Goal: Task Accomplishment & Management: Use online tool/utility

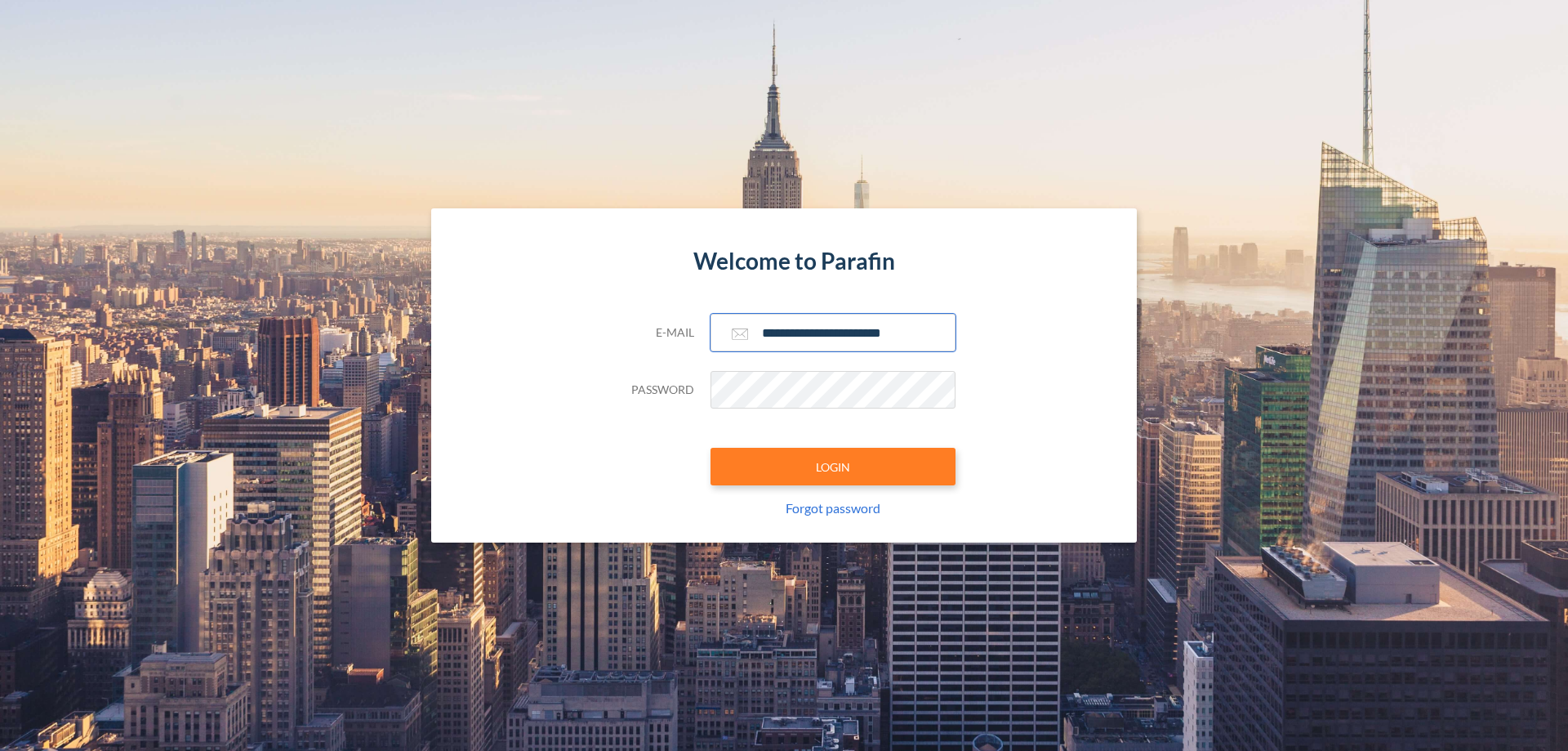
type input "**********"
click at [833, 467] on button "LOGIN" at bounding box center [833, 467] width 245 height 37
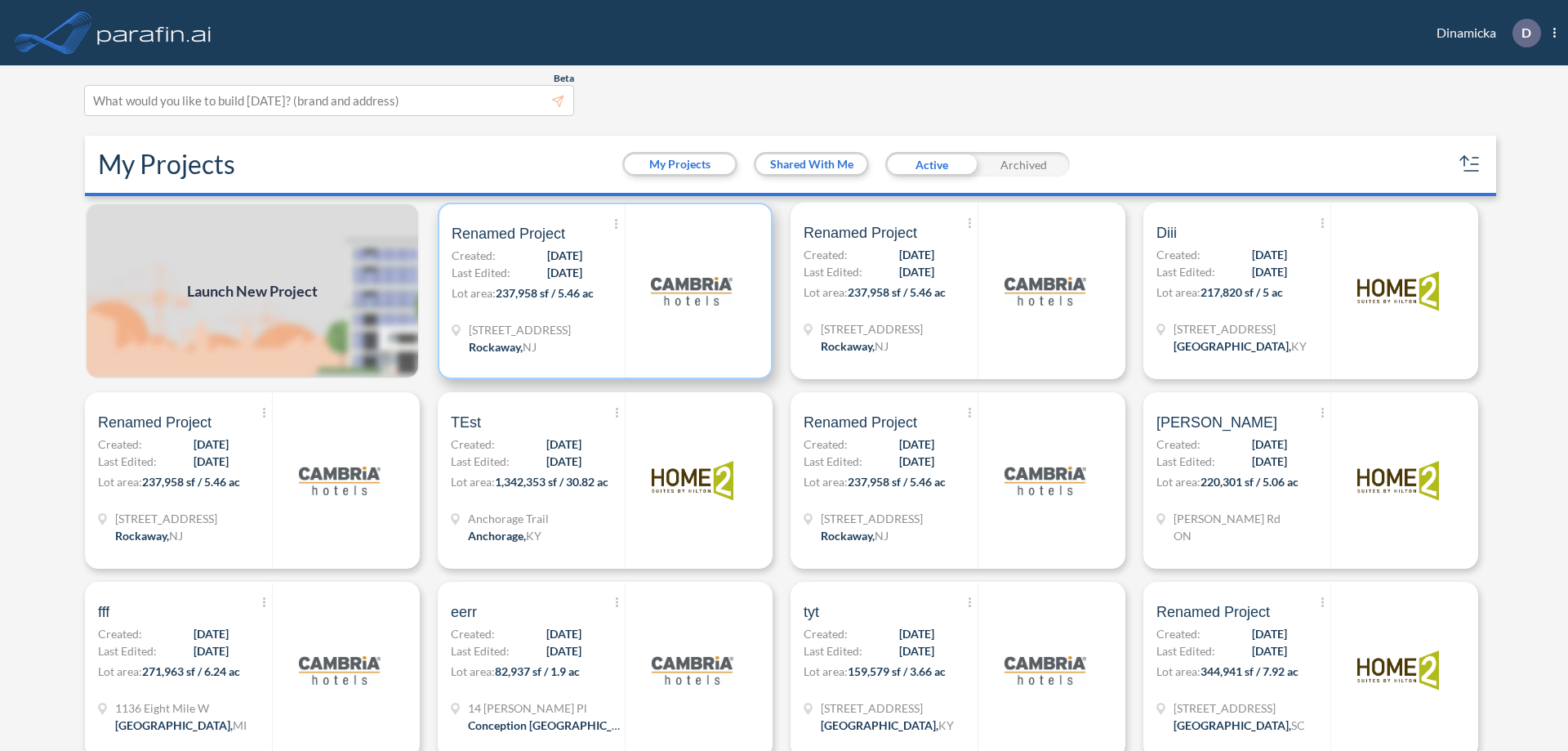
scroll to position [4, 0]
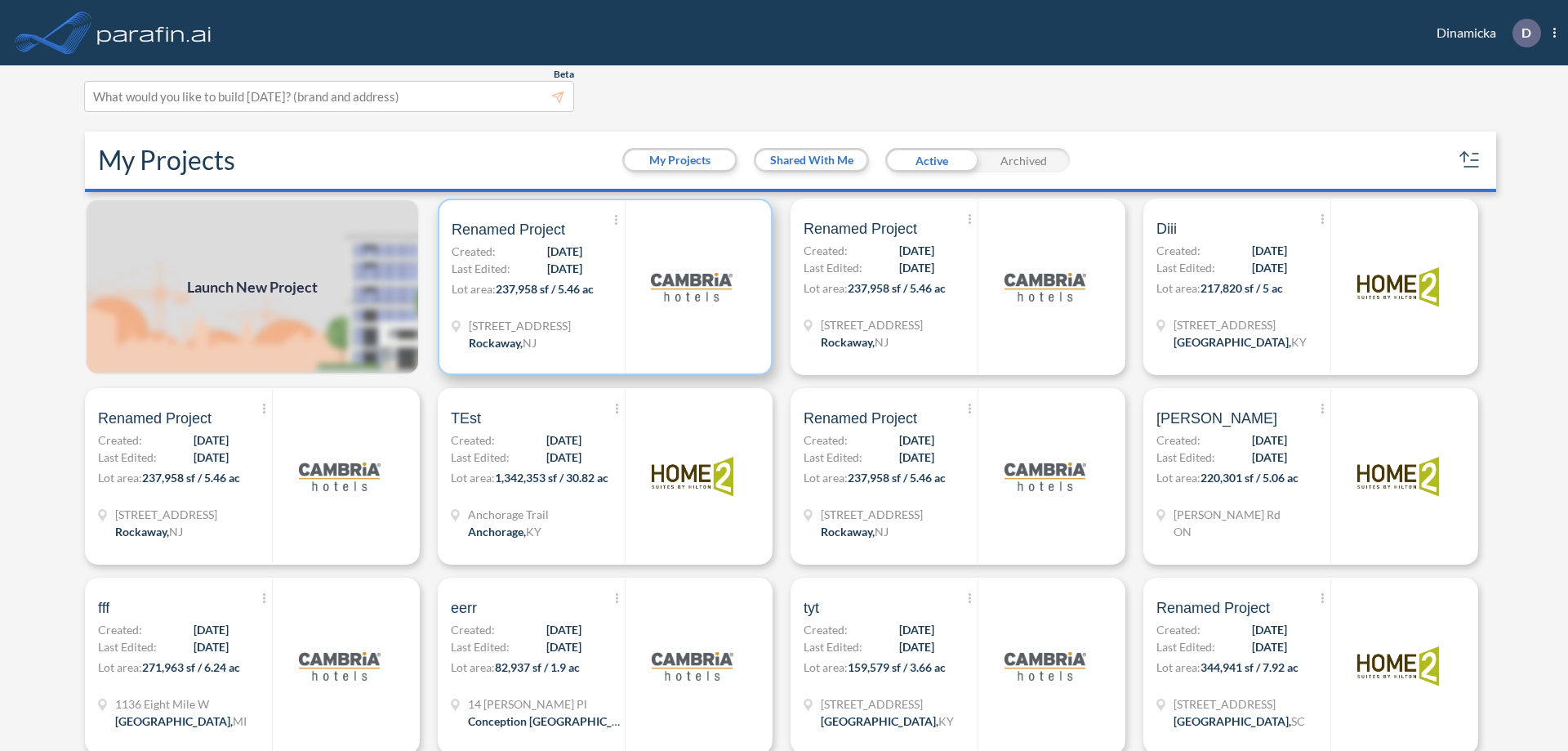
click at [602, 287] on p "Lot area: 237,958 sf / 5.46 ac" at bounding box center [538, 292] width 173 height 23
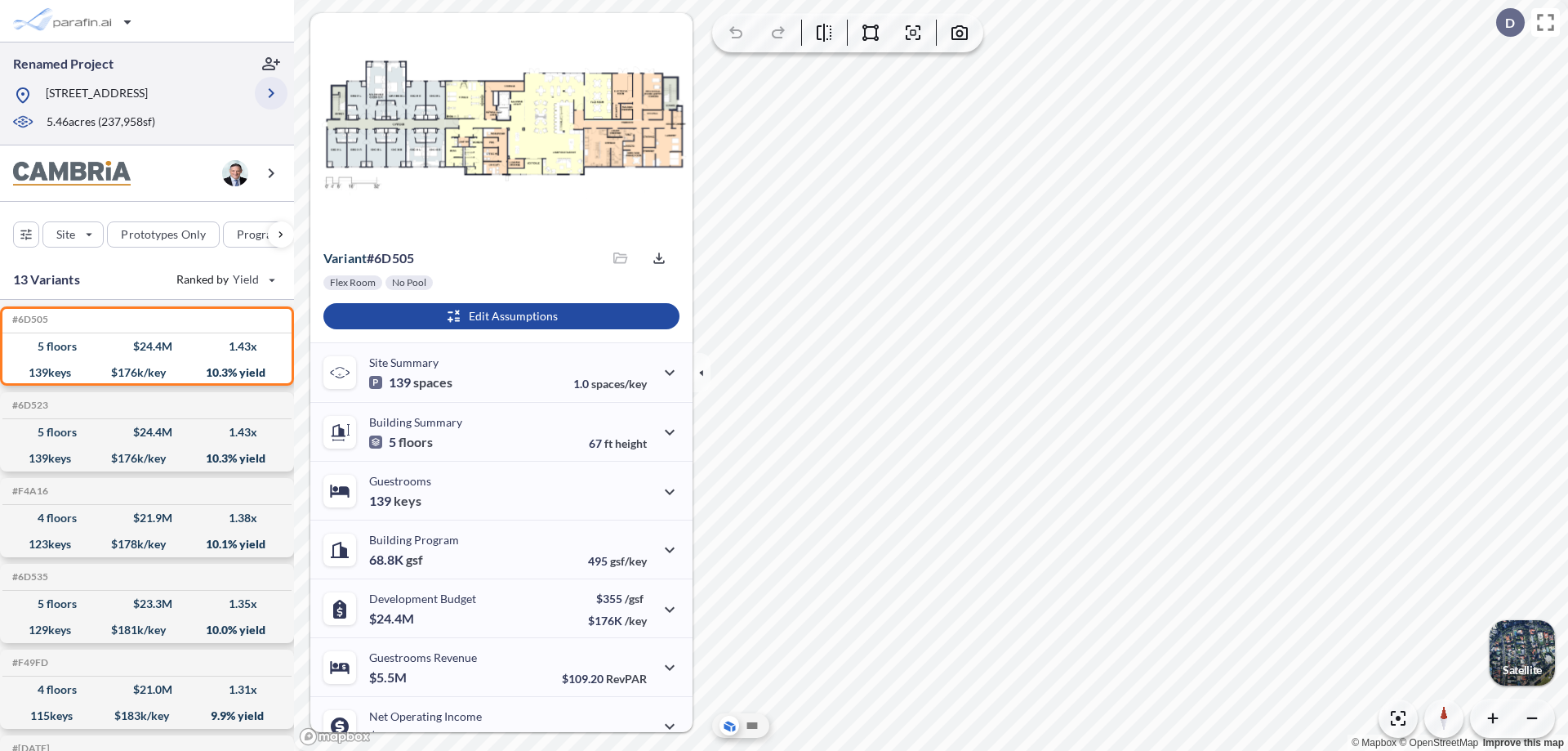
click at [271, 93] on icon "button" at bounding box center [270, 93] width 20 height 20
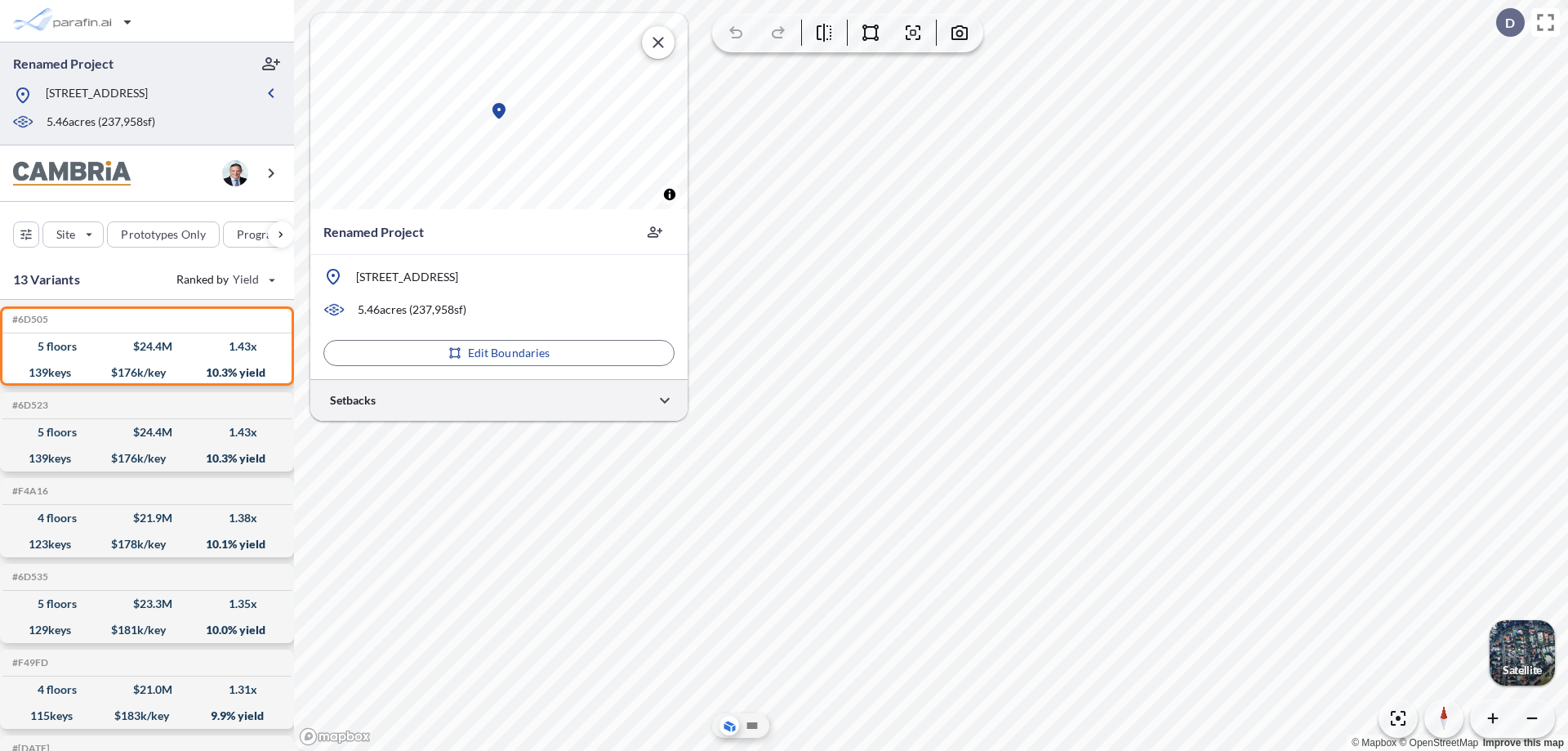
click at [499, 400] on div at bounding box center [499, 400] width 377 height 42
